Goal: Task Accomplishment & Management: Complete application form

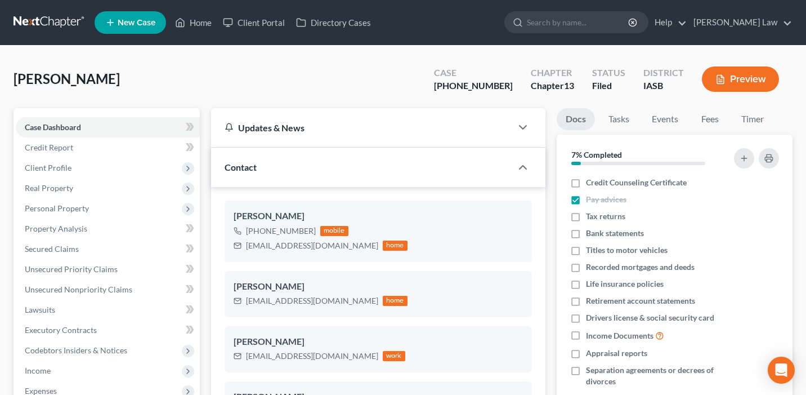
select select "0"
click at [200, 24] on link "Home" at bounding box center [193, 22] width 48 height 20
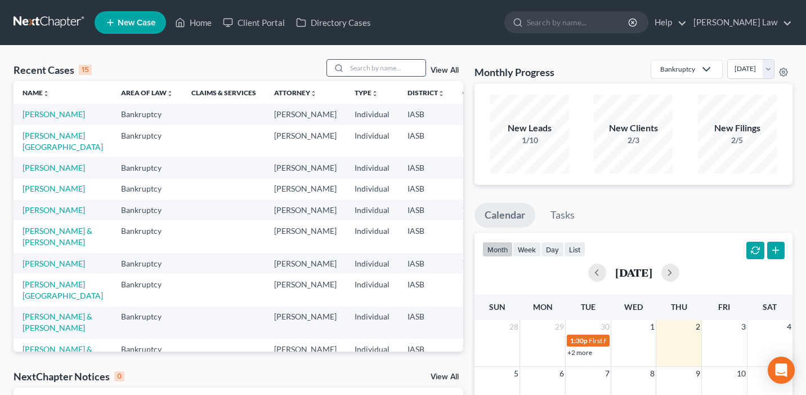
click at [384, 66] on input "search" at bounding box center [386, 68] width 79 height 16
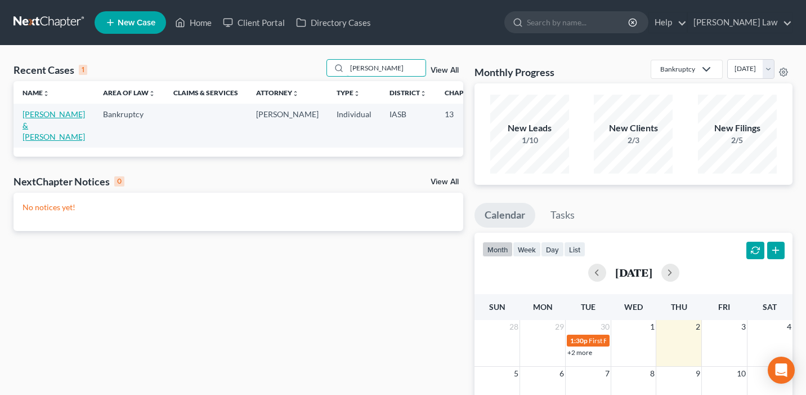
type input "marshall"
click at [38, 118] on link "[PERSON_NAME] & [PERSON_NAME]" at bounding box center [54, 125] width 62 height 32
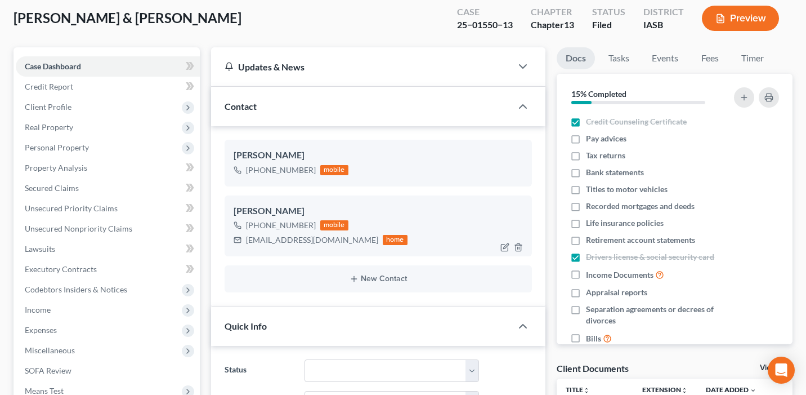
scroll to position [64, 0]
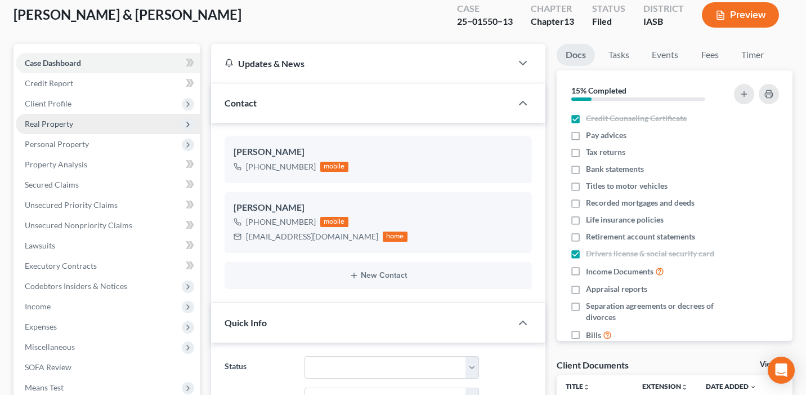
click at [147, 120] on span "Real Property" at bounding box center [108, 124] width 184 height 20
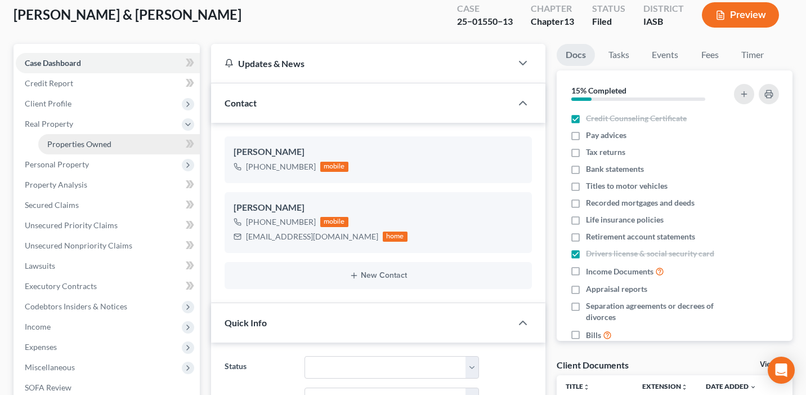
click at [131, 145] on link "Properties Owned" at bounding box center [119, 144] width 162 height 20
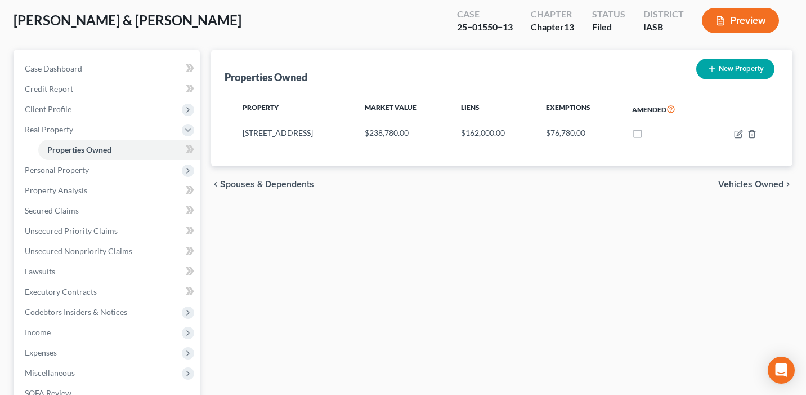
scroll to position [79, 0]
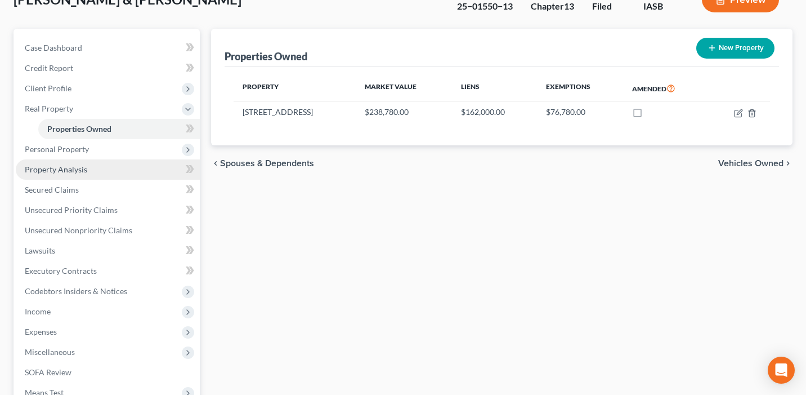
click at [124, 172] on link "Property Analysis" at bounding box center [108, 169] width 184 height 20
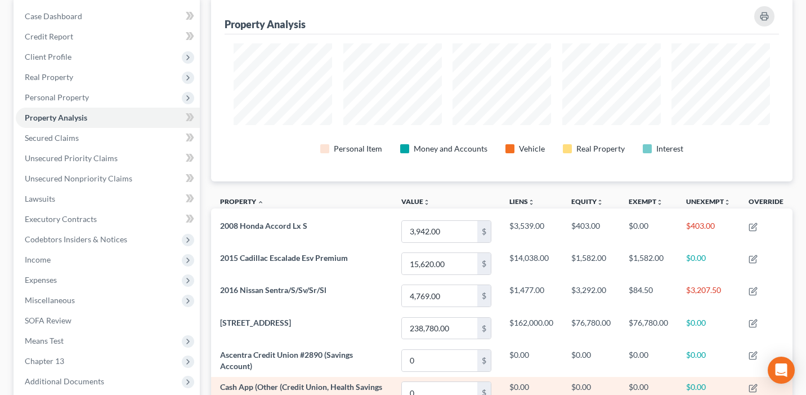
scroll to position [101, 0]
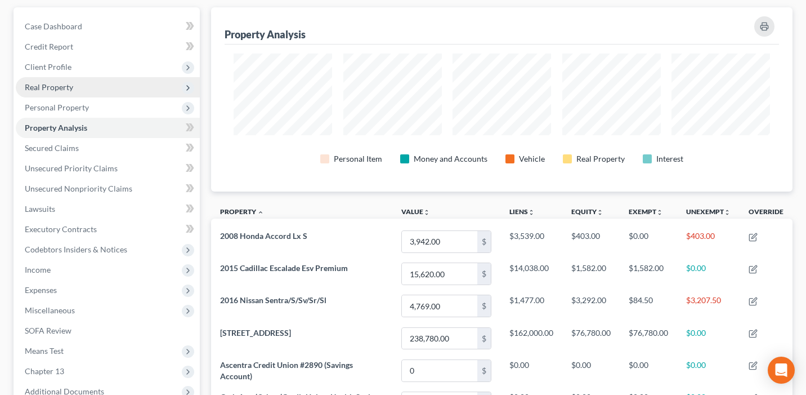
click at [91, 89] on span "Real Property" at bounding box center [108, 87] width 184 height 20
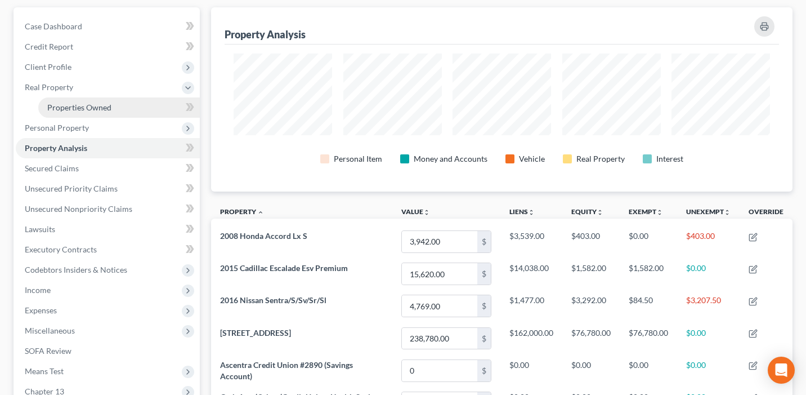
click at [96, 106] on span "Properties Owned" at bounding box center [79, 107] width 64 height 10
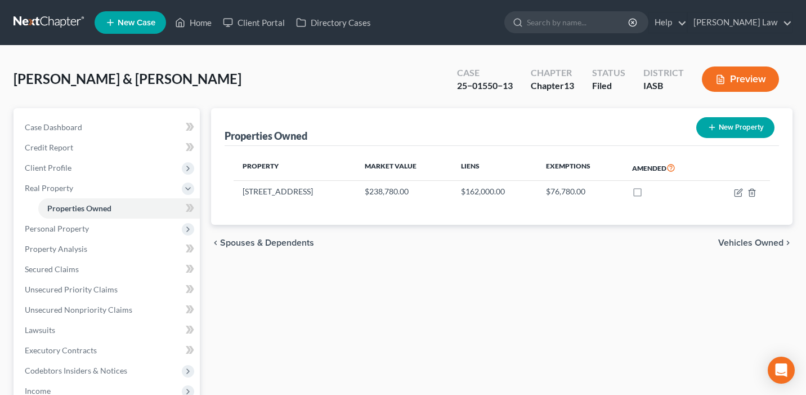
scroll to position [5, 0]
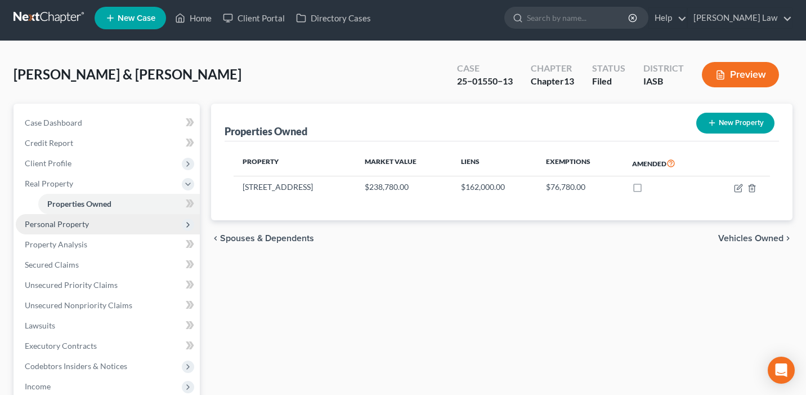
click at [158, 223] on span "Personal Property" at bounding box center [108, 224] width 184 height 20
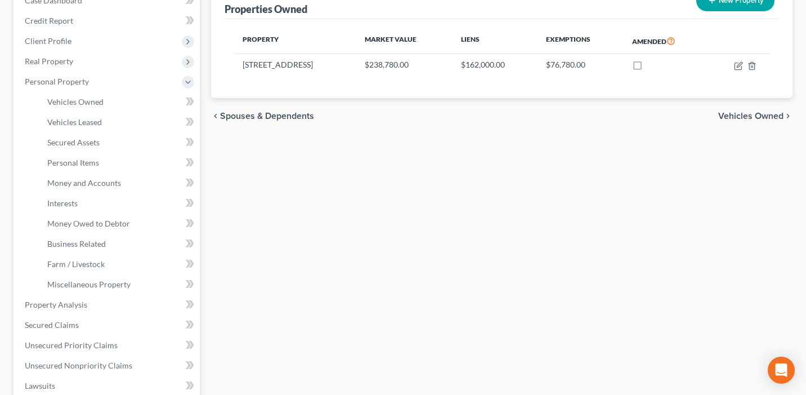
scroll to position [156, 0]
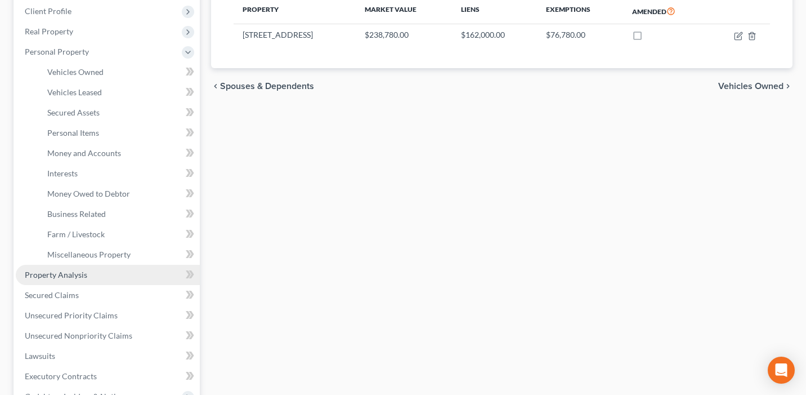
click at [175, 279] on link "Property Analysis" at bounding box center [108, 275] width 184 height 20
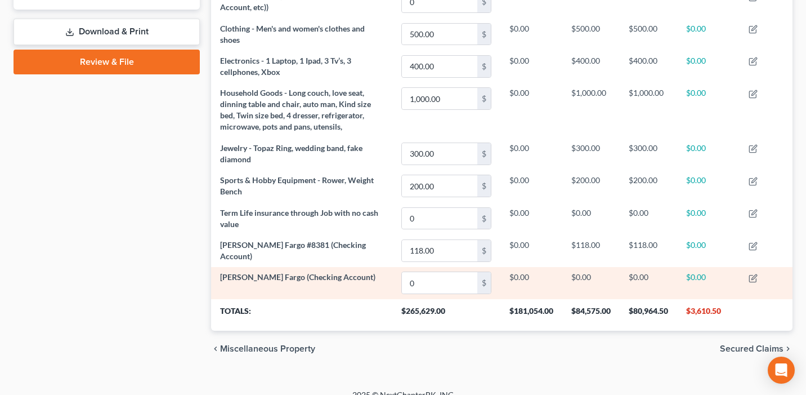
scroll to position [516, 0]
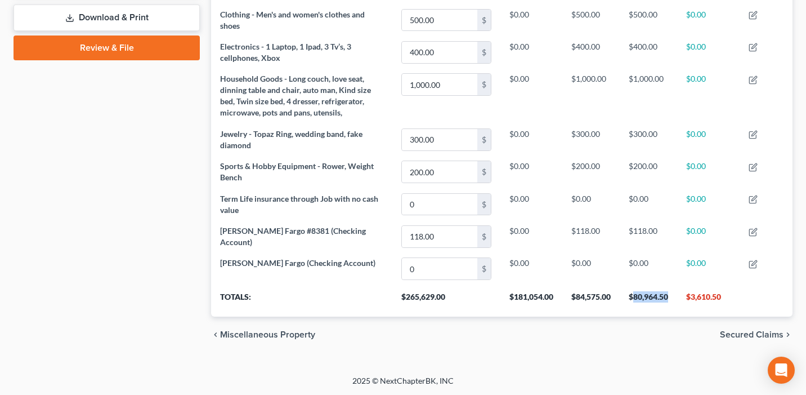
drag, startPoint x: 670, startPoint y: 295, endPoint x: 631, endPoint y: 301, distance: 38.7
click at [631, 301] on th "$80,964.50" at bounding box center [648, 301] width 57 height 32
copy th "80,964.50"
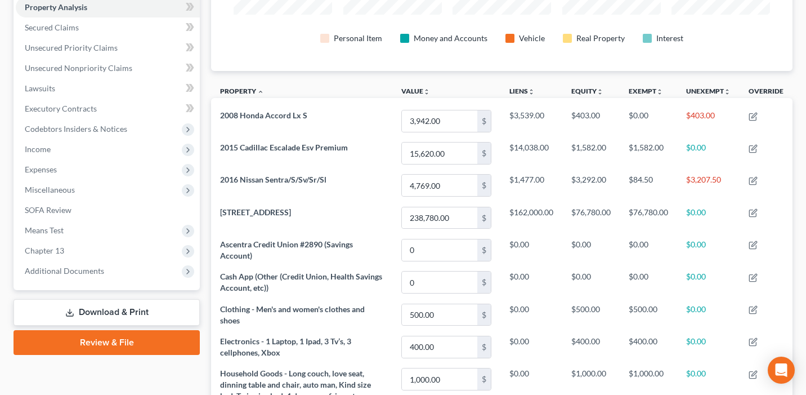
scroll to position [141, 0]
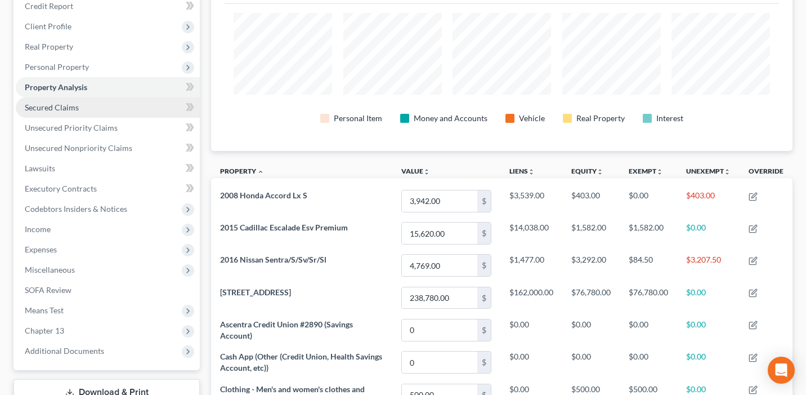
click at [112, 111] on link "Secured Claims" at bounding box center [108, 107] width 184 height 20
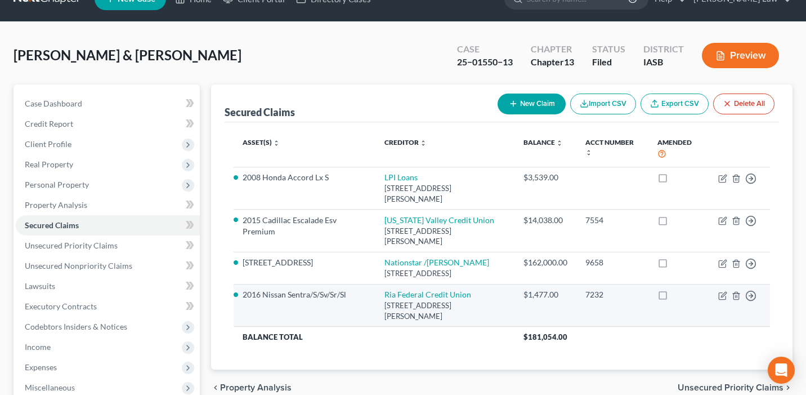
scroll to position [36, 0]
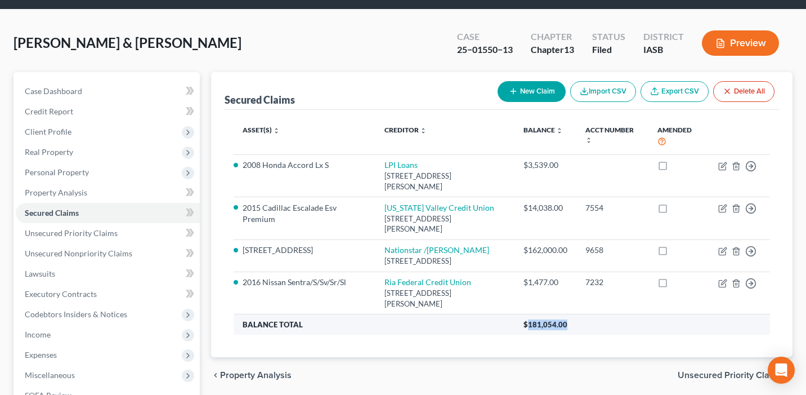
drag, startPoint x: 570, startPoint y: 324, endPoint x: 530, endPoint y: 324, distance: 39.4
click at [530, 324] on th "$181,054.00" at bounding box center [642, 324] width 256 height 20
copy span "181,054.00"
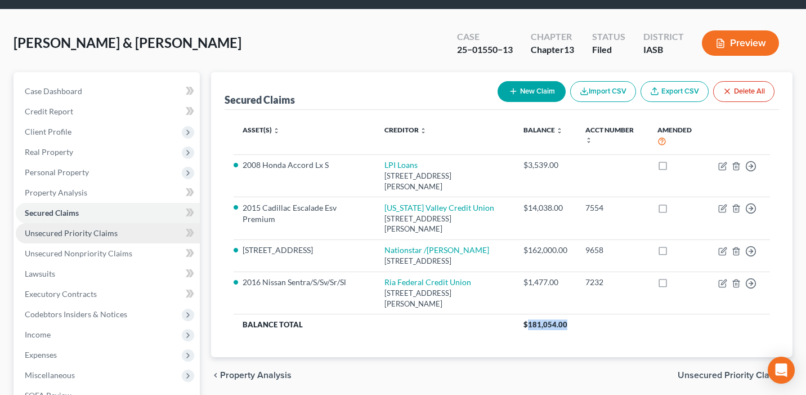
click at [96, 232] on span "Unsecured Priority Claims" at bounding box center [71, 233] width 93 height 10
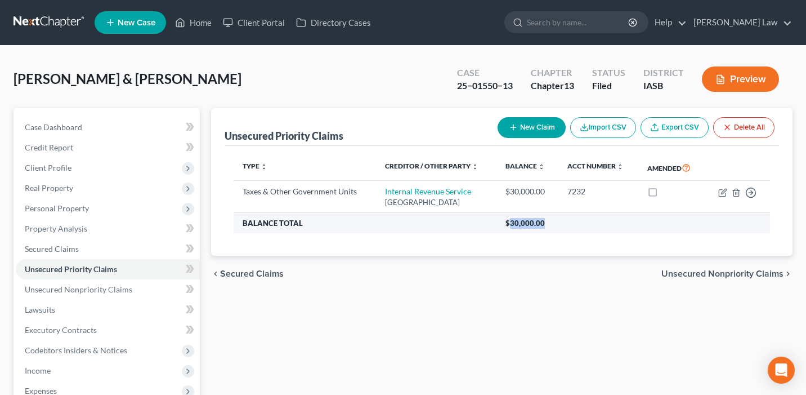
drag, startPoint x: 561, startPoint y: 225, endPoint x: 518, endPoint y: 225, distance: 42.2
click at [518, 225] on th "$30,000.00" at bounding box center [633, 223] width 274 height 20
copy span "30,000.00"
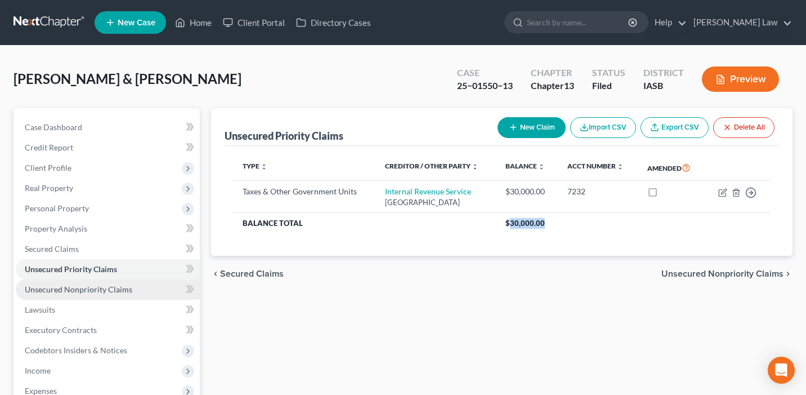
click at [160, 293] on link "Unsecured Nonpriority Claims" at bounding box center [108, 289] width 184 height 20
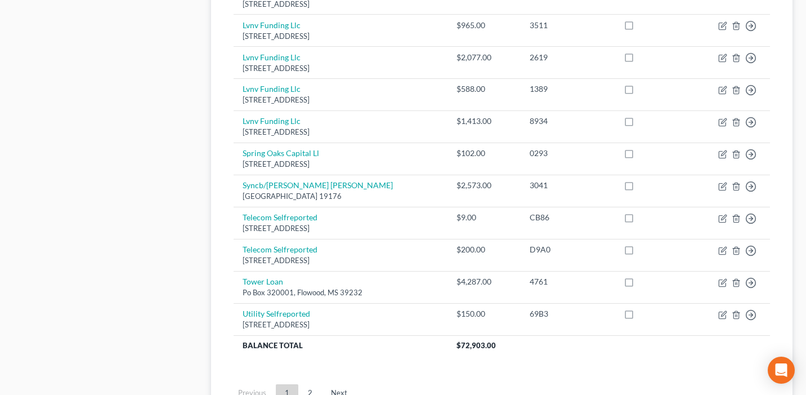
scroll to position [908, 0]
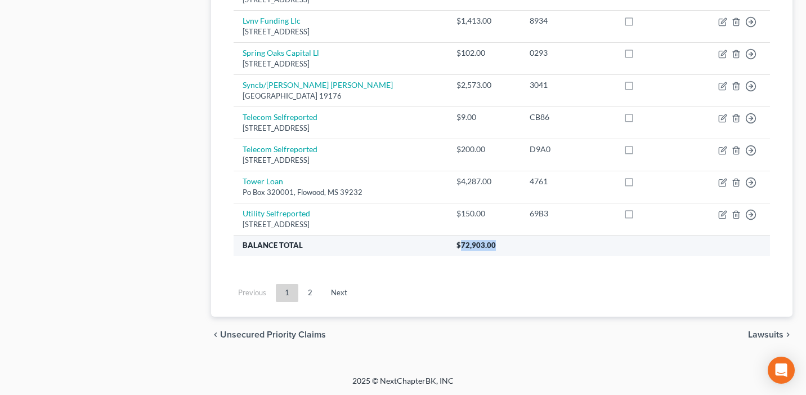
drag, startPoint x: 504, startPoint y: 245, endPoint x: 465, endPoint y: 245, distance: 38.3
click at [465, 245] on th "$72,903.00" at bounding box center [608, 245] width 322 height 20
copy span "72,903.00"
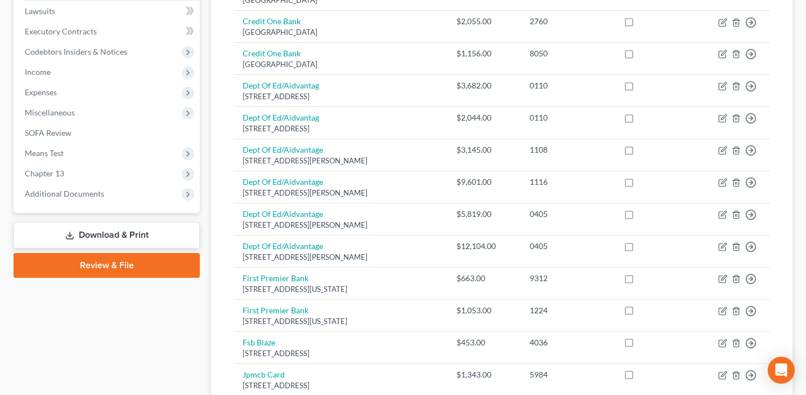
scroll to position [265, 0]
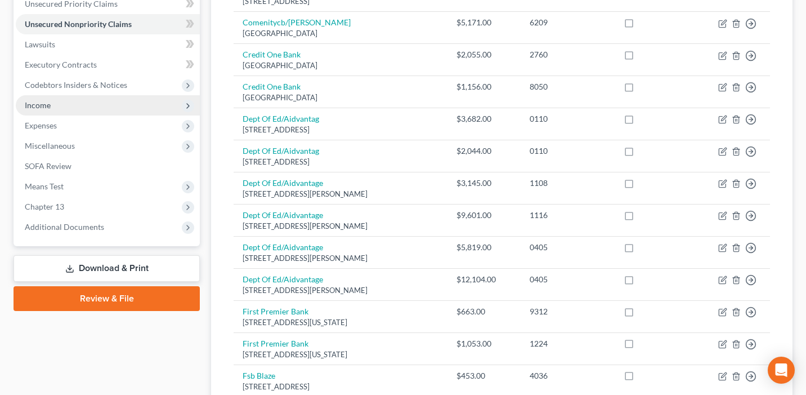
click at [97, 111] on span "Income" at bounding box center [108, 105] width 184 height 20
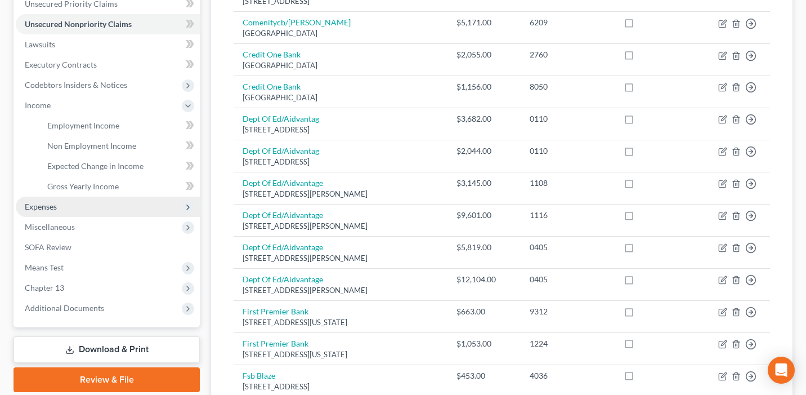
click at [136, 200] on span "Expenses" at bounding box center [108, 206] width 184 height 20
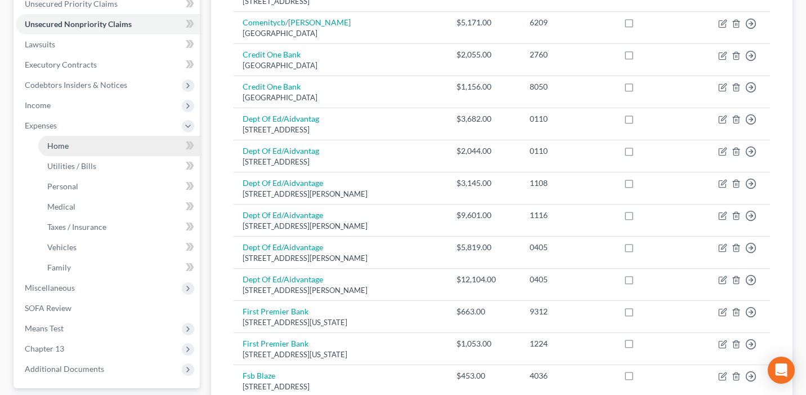
click at [121, 145] on link "Home" at bounding box center [119, 146] width 162 height 20
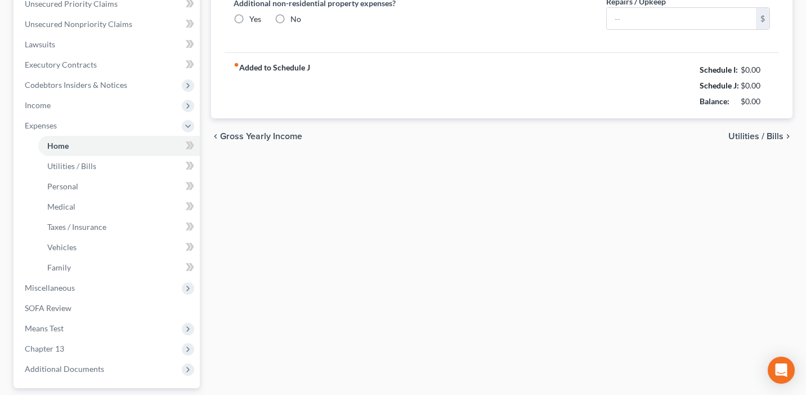
type input "1,637.00"
type input "0.00"
radio input "true"
type input "49.00"
type input "0.00"
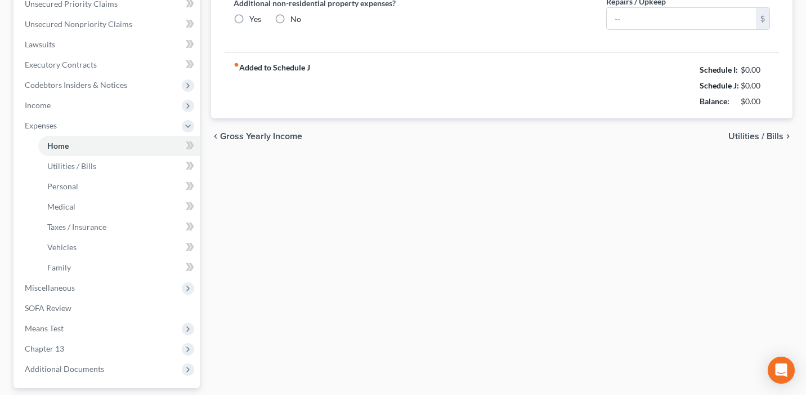
type input "0.00"
type input "250.00"
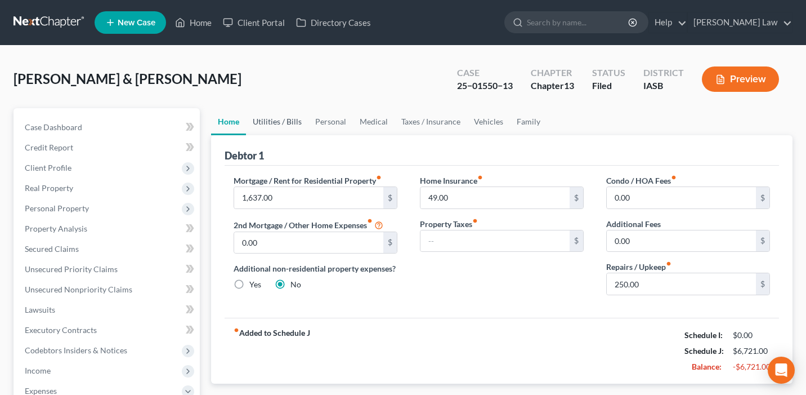
click at [270, 119] on link "Utilities / Bills" at bounding box center [277, 121] width 62 height 27
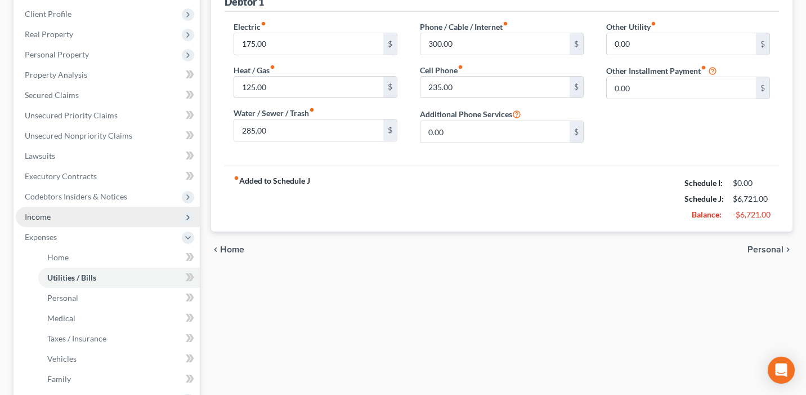
scroll to position [162, 0]
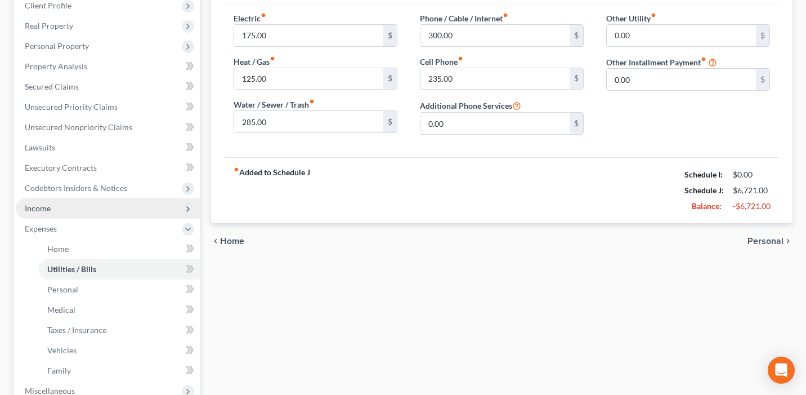
click at [86, 207] on span "Income" at bounding box center [108, 208] width 184 height 20
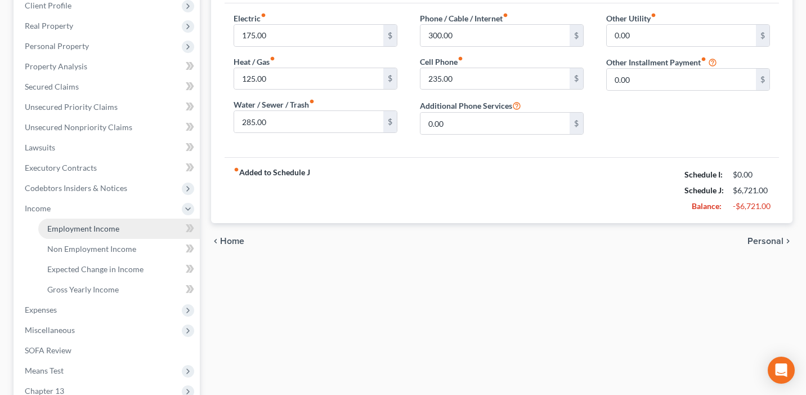
click at [97, 229] on span "Employment Income" at bounding box center [83, 228] width 72 height 10
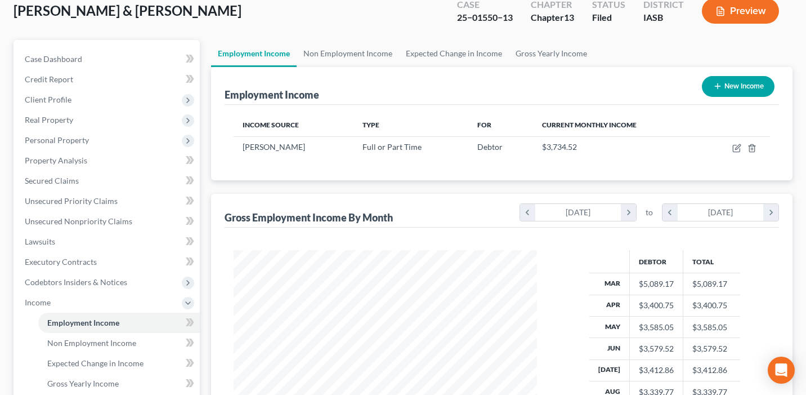
scroll to position [55, 0]
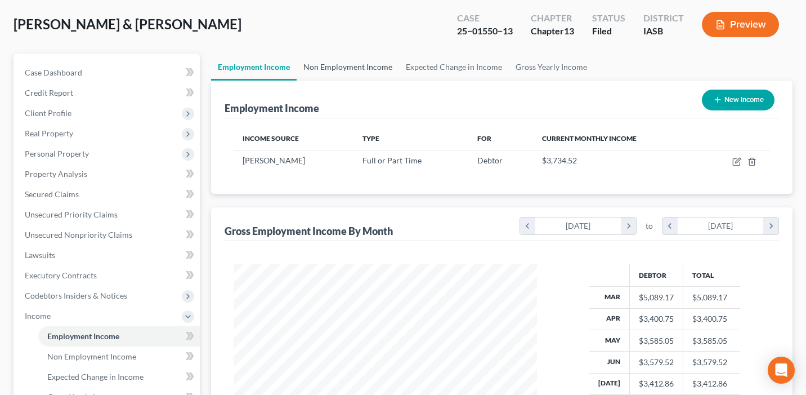
click at [364, 65] on link "Non Employment Income" at bounding box center [348, 66] width 102 height 27
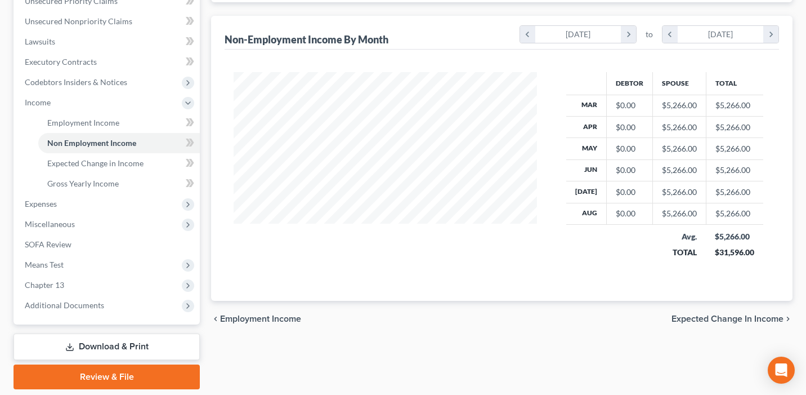
scroll to position [268, 0]
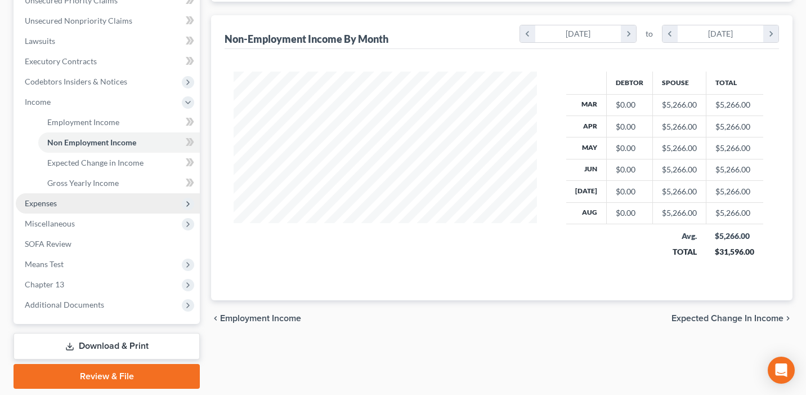
click at [75, 200] on span "Expenses" at bounding box center [108, 203] width 184 height 20
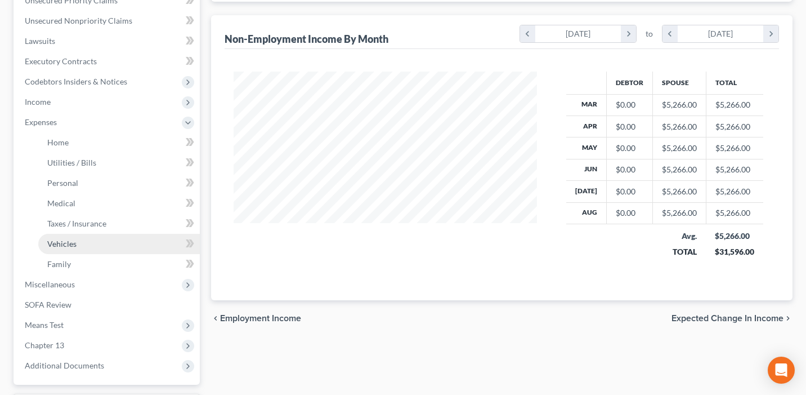
click at [90, 237] on link "Vehicles" at bounding box center [119, 244] width 162 height 20
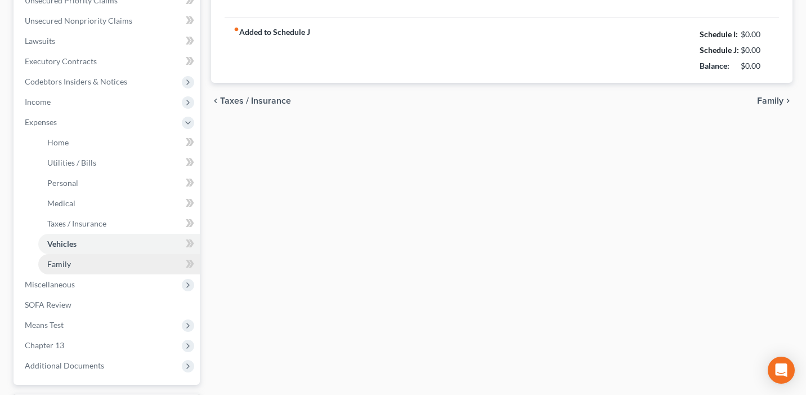
type input "210.00"
type input "300.00"
type input "240.00"
type input "0.00"
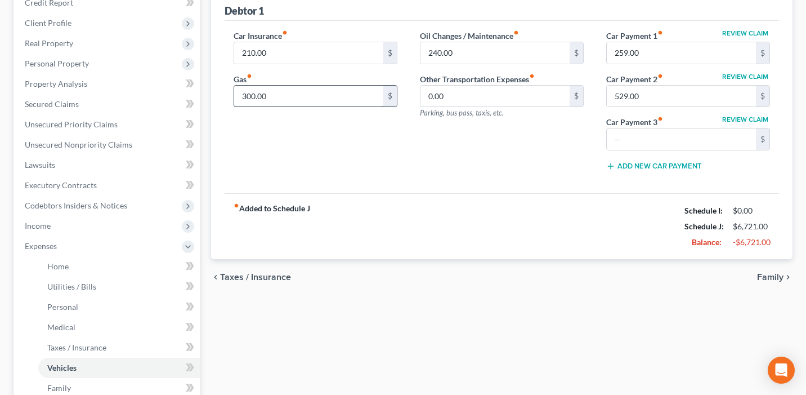
scroll to position [162, 0]
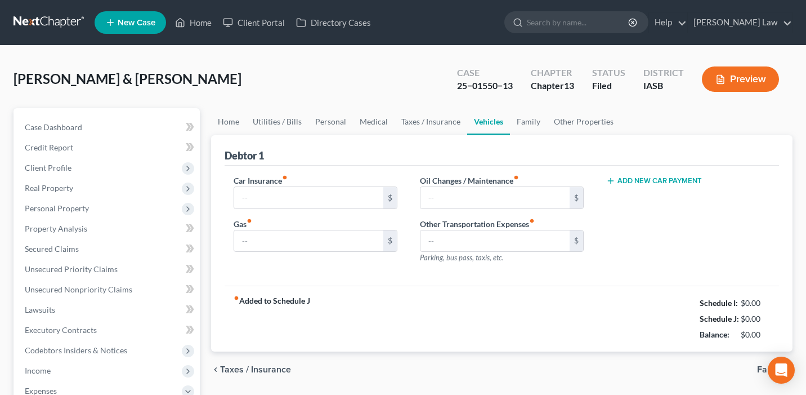
type input "210.00"
type input "300.00"
type input "240.00"
type input "0.00"
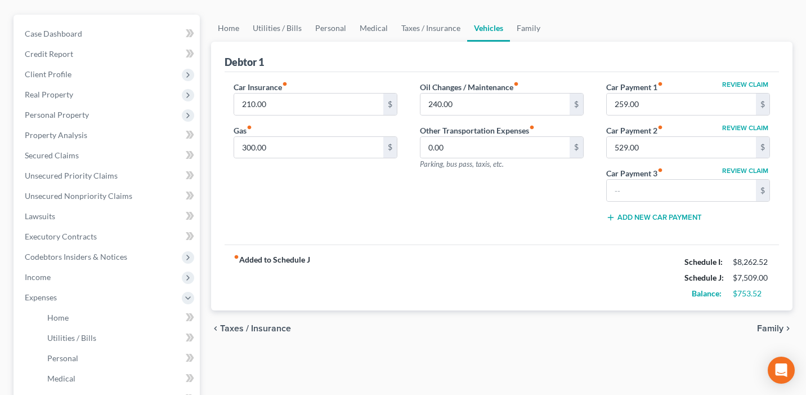
scroll to position [93, 0]
click at [121, 282] on span "Income" at bounding box center [108, 277] width 184 height 20
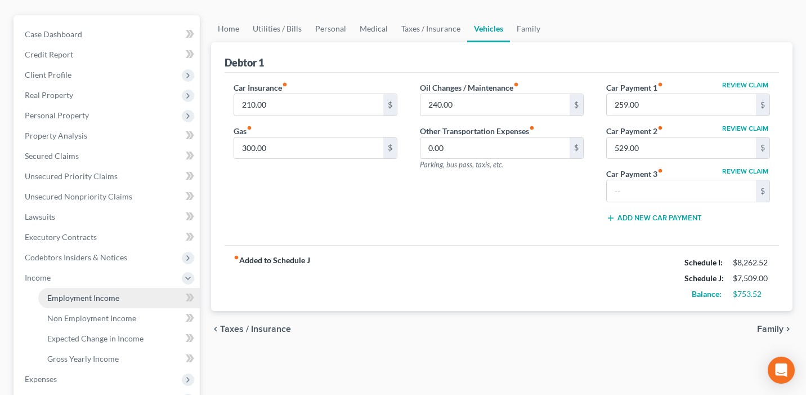
click at [122, 295] on link "Employment Income" at bounding box center [119, 298] width 162 height 20
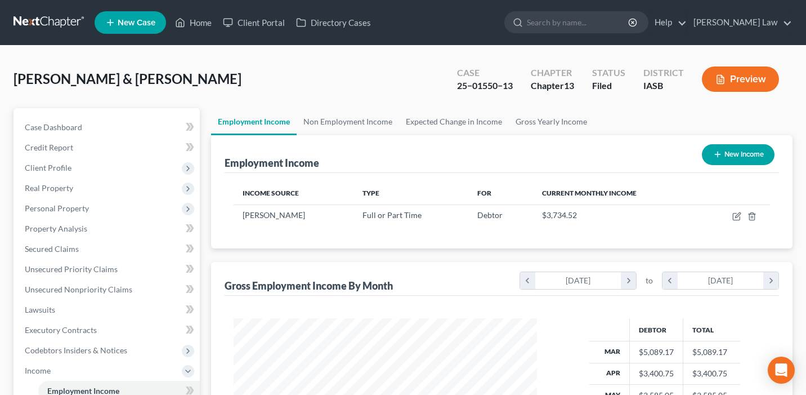
scroll to position [201, 326]
click at [733, 213] on icon "button" at bounding box center [736, 216] width 9 height 9
select select "0"
select select "16"
select select "2"
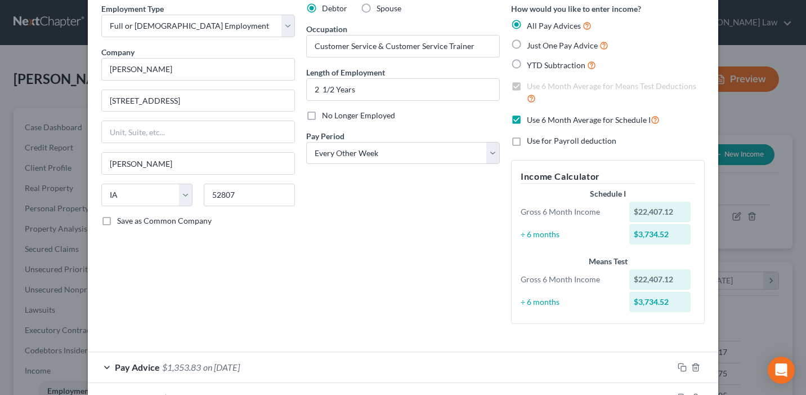
scroll to position [0, 0]
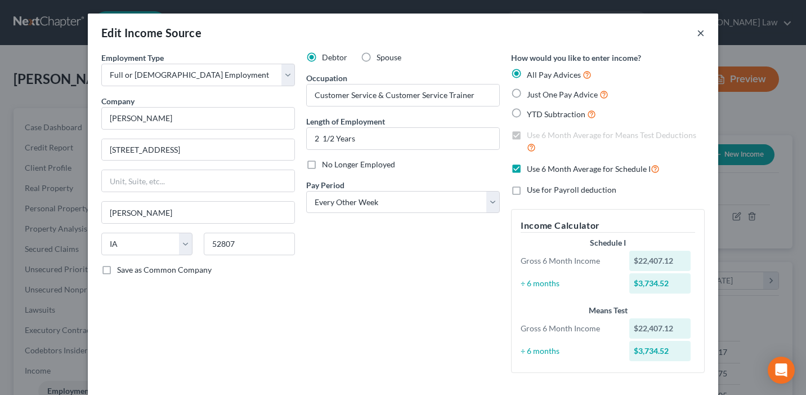
click at [701, 33] on button "×" at bounding box center [701, 33] width 8 height 14
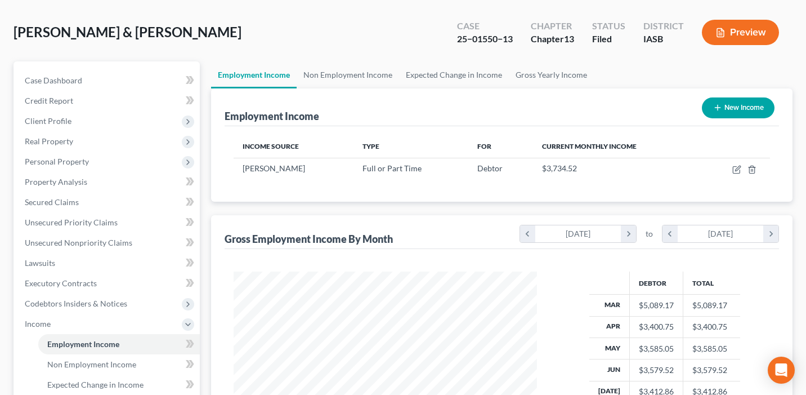
scroll to position [35, 0]
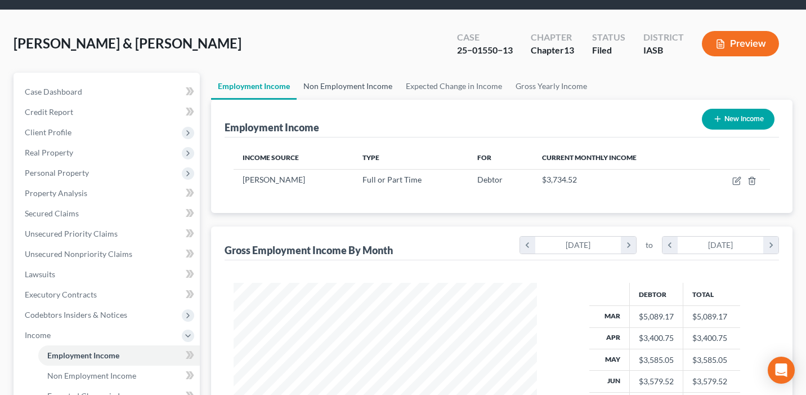
click at [360, 88] on link "Non Employment Income" at bounding box center [348, 86] width 102 height 27
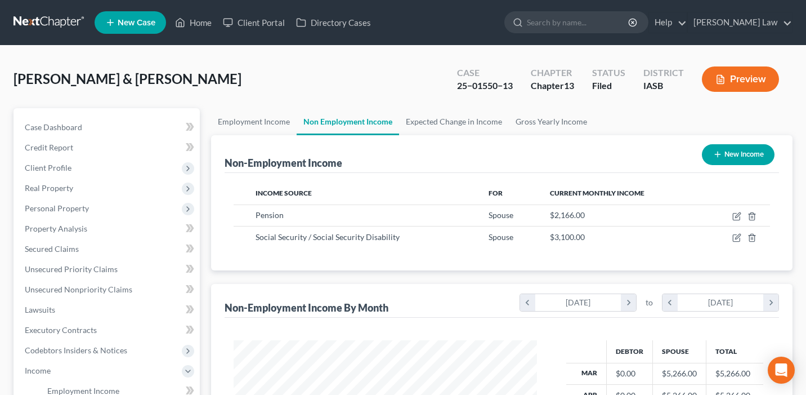
click at [750, 78] on button "Preview" at bounding box center [740, 78] width 77 height 25
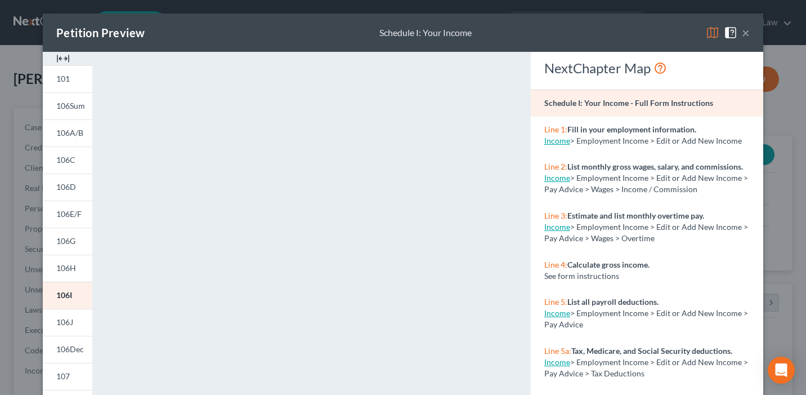
click at [710, 35] on img at bounding box center [713, 33] width 14 height 14
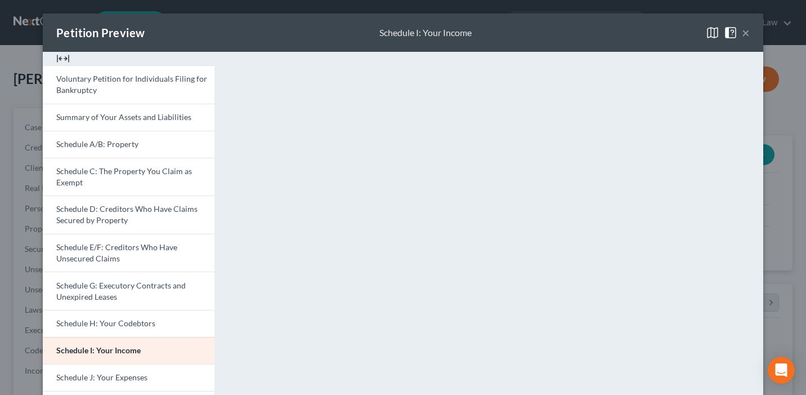
click at [746, 38] on button "×" at bounding box center [746, 33] width 8 height 14
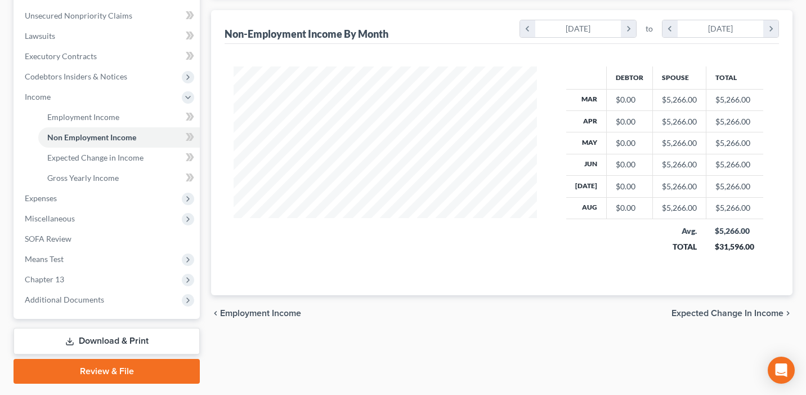
scroll to position [304, 0]
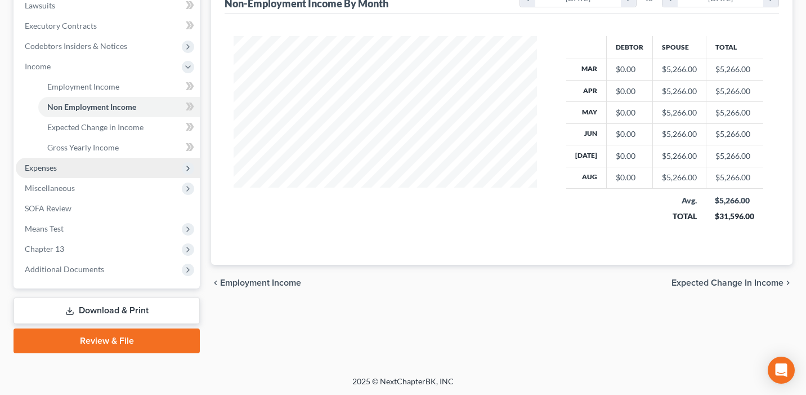
click at [132, 166] on span "Expenses" at bounding box center [108, 168] width 184 height 20
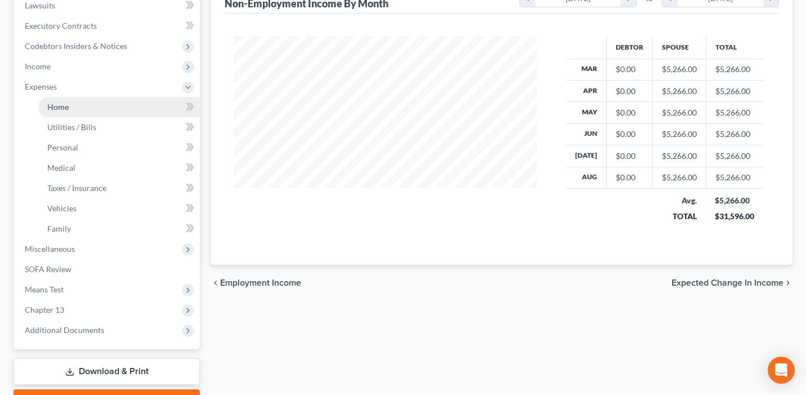
click at [65, 104] on span "Home" at bounding box center [57, 107] width 21 height 10
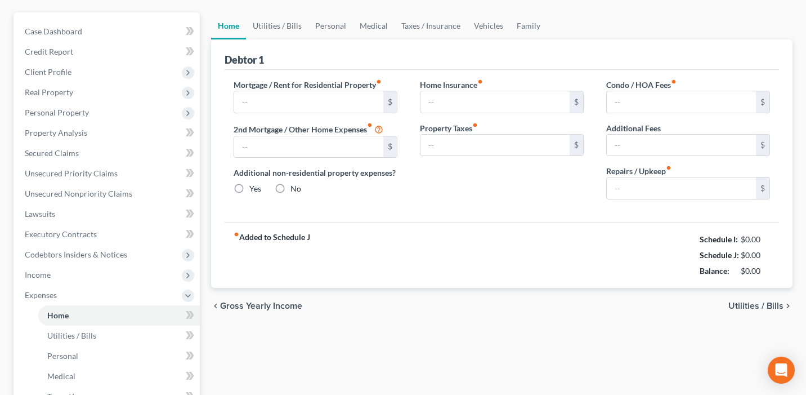
scroll to position [102, 0]
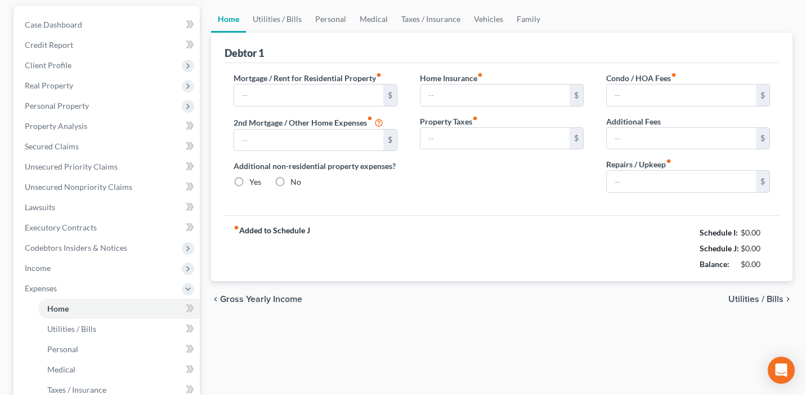
type input "1,637.00"
type input "0.00"
radio input "true"
type input "49.00"
type input "0.00"
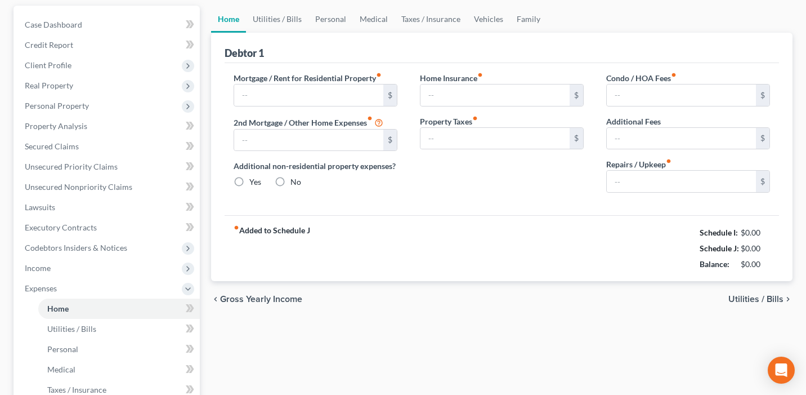
type input "0.00"
type input "250.00"
drag, startPoint x: 773, startPoint y: 248, endPoint x: 738, endPoint y: 249, distance: 34.9
click at [738, 249] on div "$7,509.00" at bounding box center [751, 248] width 48 height 11
copy div "7,509.00"
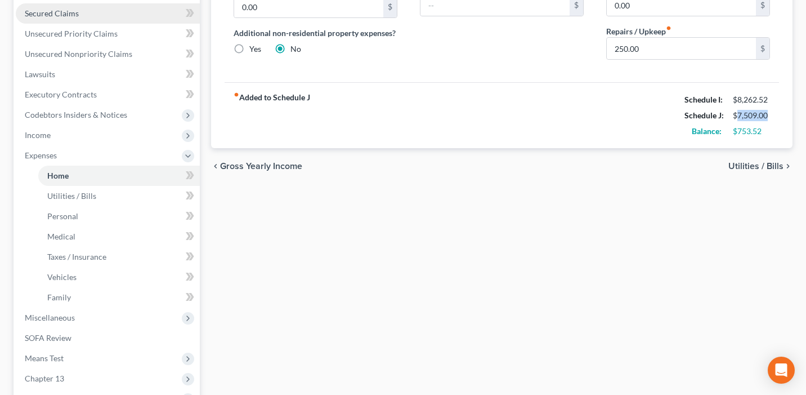
scroll to position [365, 0]
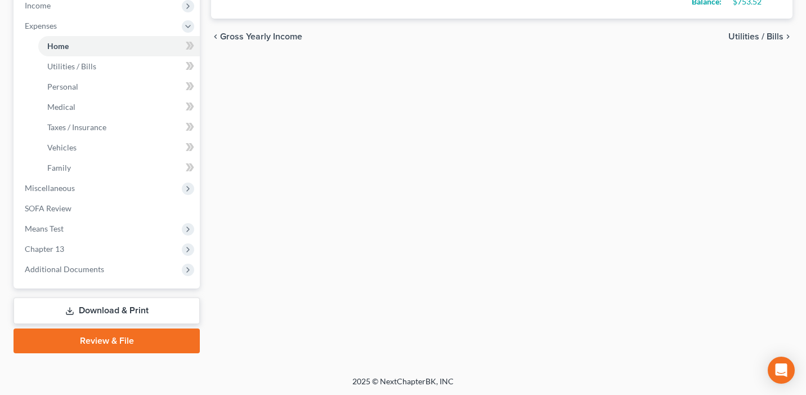
click at [107, 308] on link "Download & Print" at bounding box center [107, 310] width 186 height 26
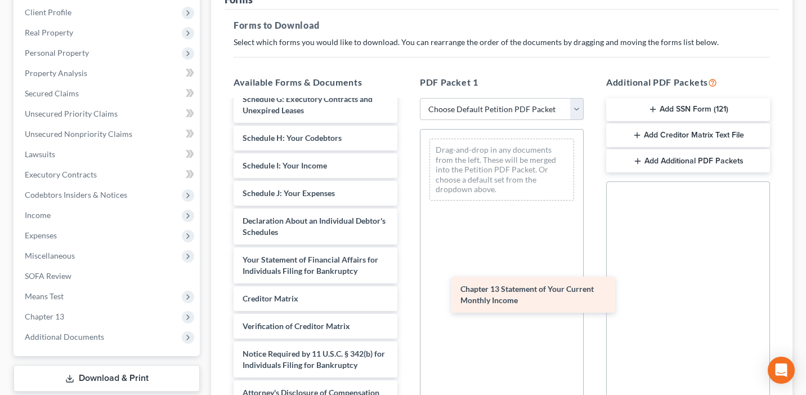
scroll to position [291, 0]
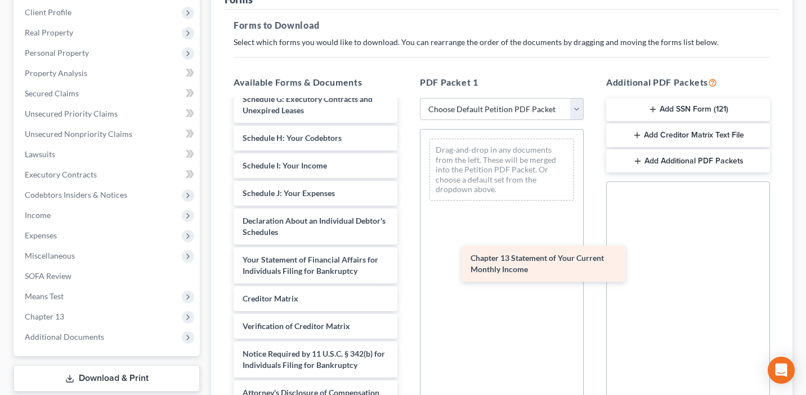
drag, startPoint x: 299, startPoint y: 270, endPoint x: 527, endPoint y: 268, distance: 227.9
click at [406, 268] on div "Chapter 13 Statement of Your Current Monthly Income [PERSON_NAME] - CCC1 Joint …" at bounding box center [316, 107] width 182 height 595
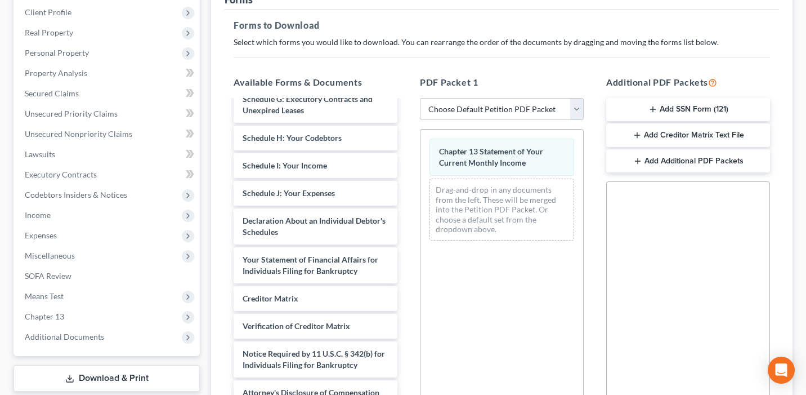
scroll to position [0, 0]
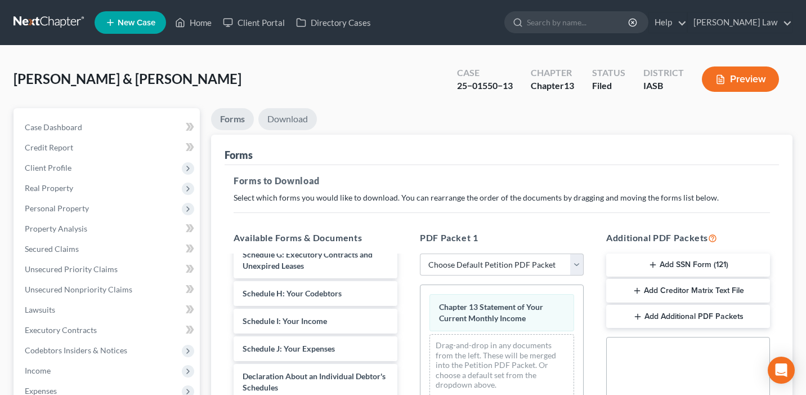
click at [297, 122] on link "Download" at bounding box center [287, 119] width 59 height 22
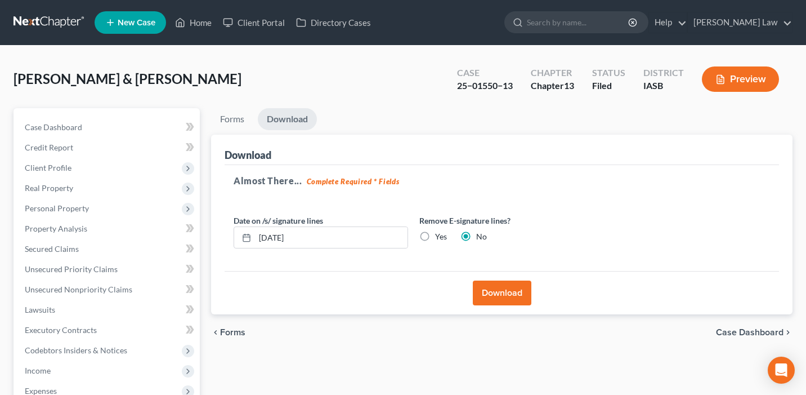
click at [492, 295] on button "Download" at bounding box center [502, 292] width 59 height 25
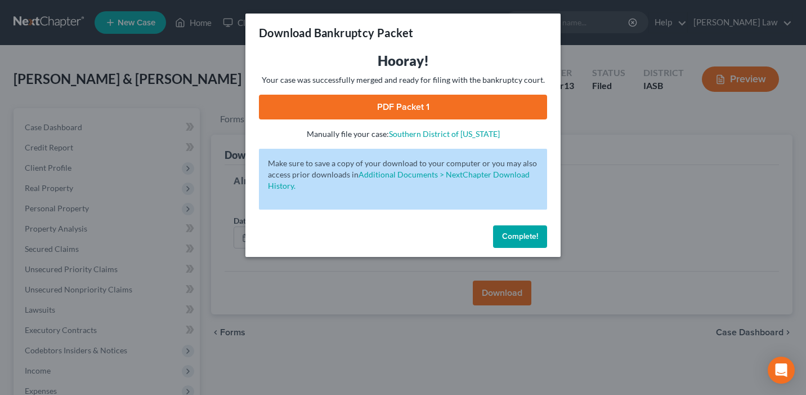
click at [362, 111] on link "PDF Packet 1" at bounding box center [403, 107] width 288 height 25
click at [521, 243] on button "Complete!" at bounding box center [520, 236] width 54 height 23
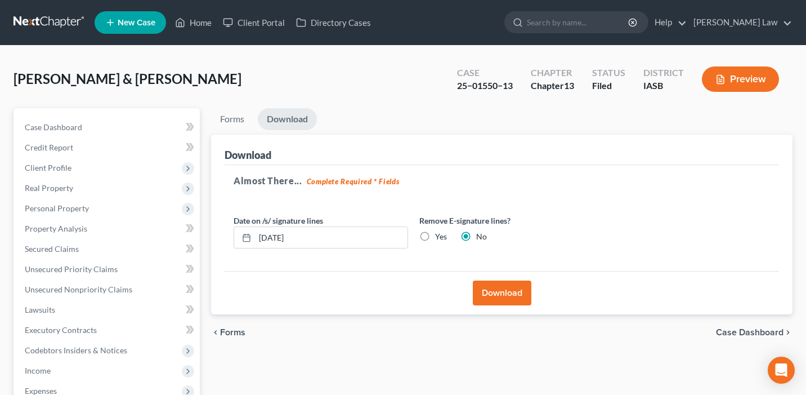
click at [749, 82] on button "Preview" at bounding box center [740, 78] width 77 height 25
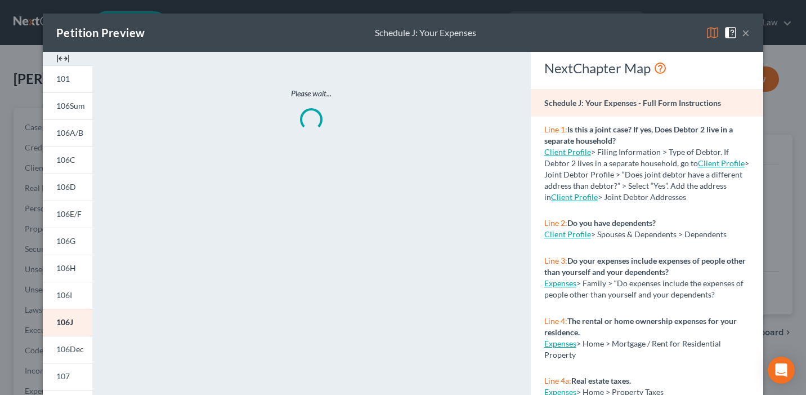
click at [712, 33] on img at bounding box center [713, 33] width 14 height 14
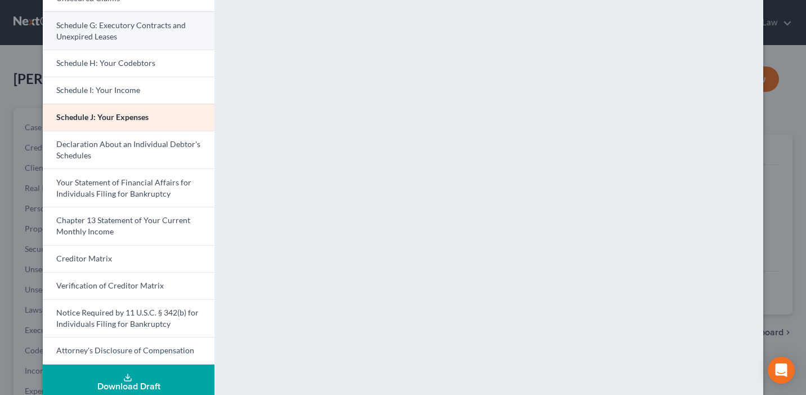
scroll to position [277, 0]
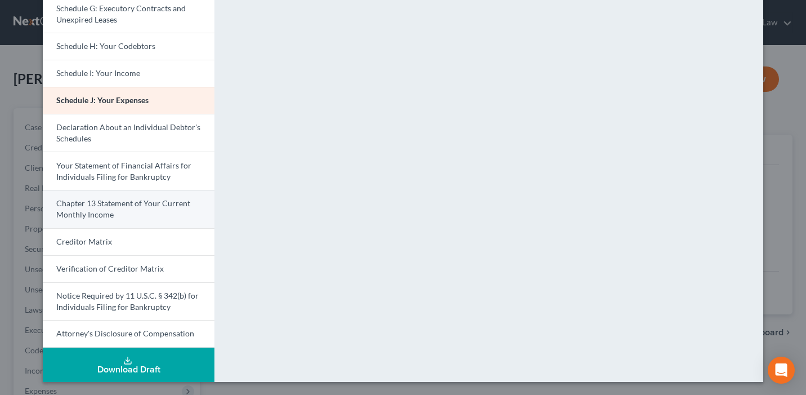
click at [124, 213] on link "Chapter 13 Statement of Your Current Monthly Income" at bounding box center [129, 209] width 172 height 38
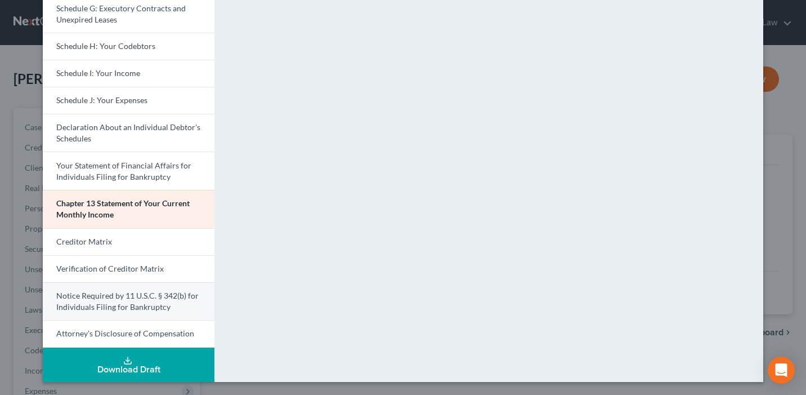
click at [169, 307] on link "Notice Required by 11 U.S.C. § 342(b) for Individuals Filing for Bankruptcy" at bounding box center [129, 301] width 172 height 38
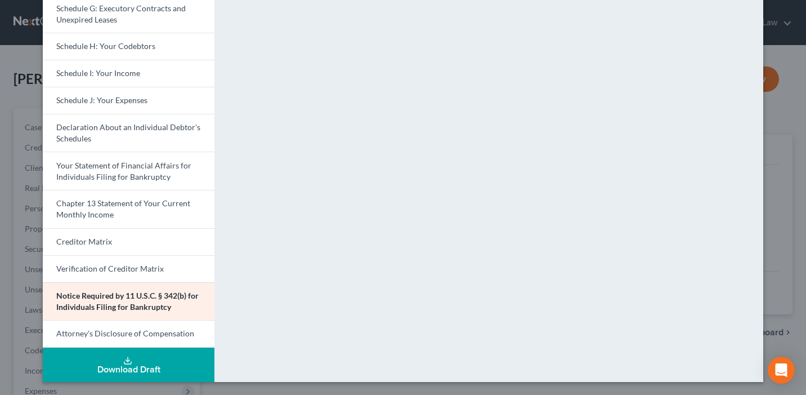
click at [20, 180] on div "Petition Preview Notice Required by 11 U.S.C. § 342(b) for Individuals Filing f…" at bounding box center [403, 197] width 806 height 395
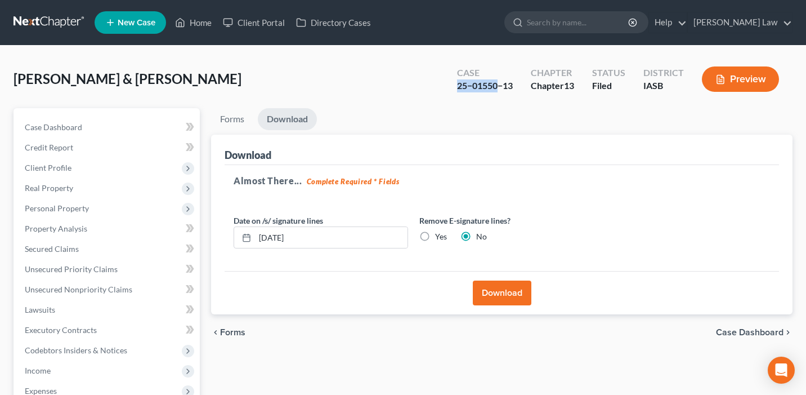
drag, startPoint x: 496, startPoint y: 86, endPoint x: 452, endPoint y: 86, distance: 43.9
click at [452, 86] on div "Case 25−01550−13" at bounding box center [485, 80] width 74 height 33
copy div "25−01550"
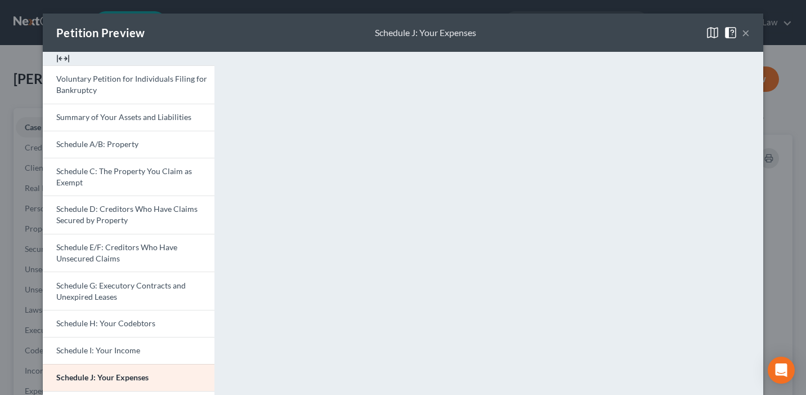
select select "0"
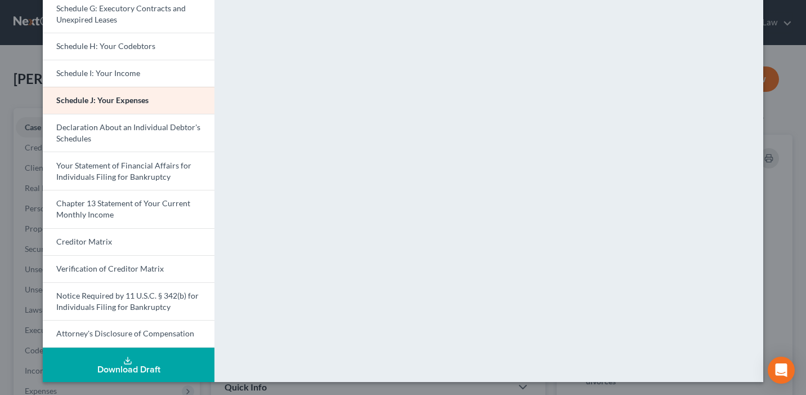
click at [785, 155] on div "Petition Preview Schedule J: Your Expenses × Voluntary Petition for Individuals…" at bounding box center [403, 197] width 806 height 395
